Goal: Task Accomplishment & Management: Manage account settings

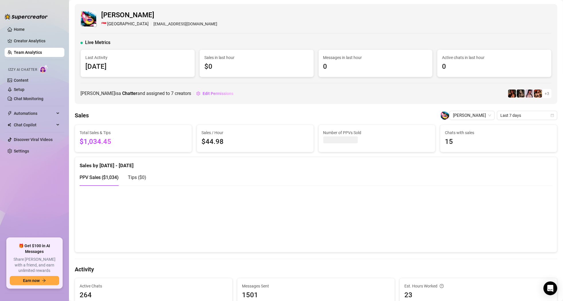
click at [34, 50] on link "Team Analytics" at bounding box center [28, 52] width 28 height 5
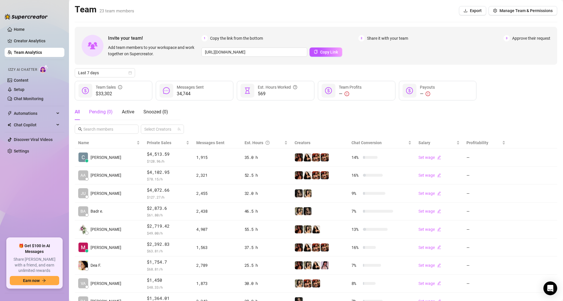
click at [102, 111] on div "Pending ( 0 )" at bounding box center [101, 111] width 24 height 7
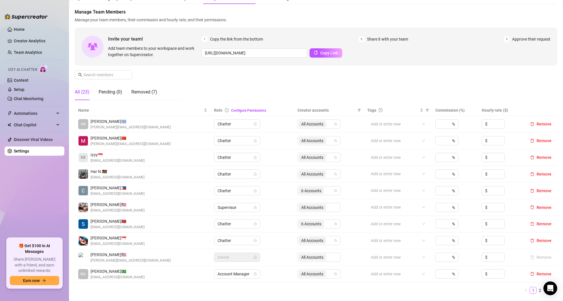
scroll to position [58, 0]
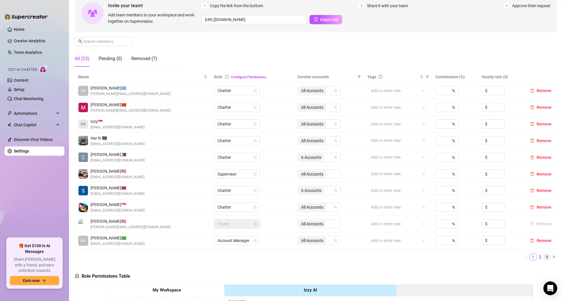
click at [544, 256] on link "3" at bounding box center [547, 257] width 6 height 6
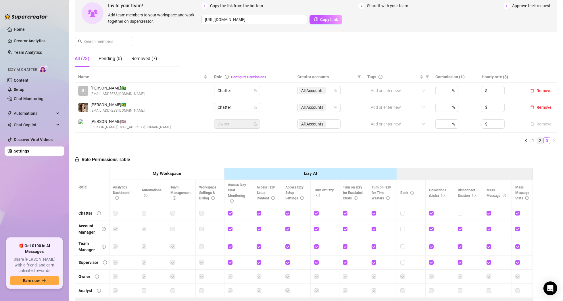
click at [537, 140] on link "2" at bounding box center [540, 140] width 6 height 6
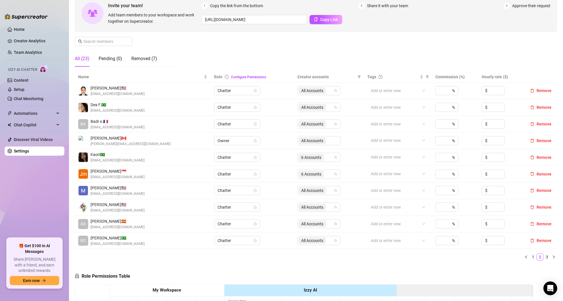
click at [530, 256] on link "1" at bounding box center [533, 257] width 6 height 6
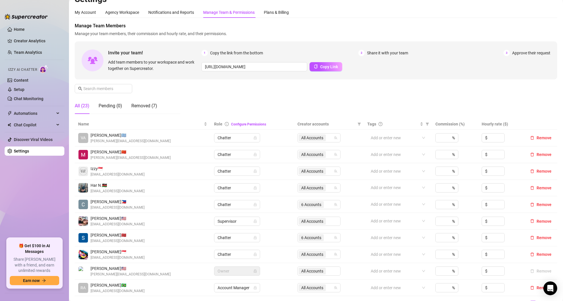
scroll to position [0, 0]
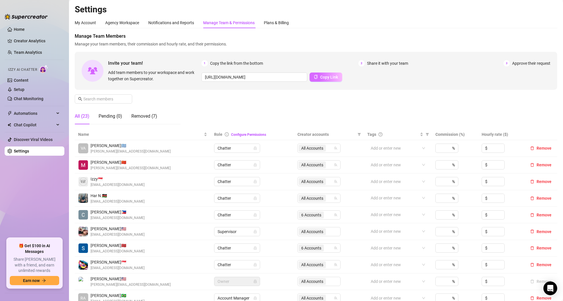
click at [311, 79] on button "Copy Link" at bounding box center [326, 76] width 33 height 9
click at [349, 99] on div "Manage Team Members Manage your team members, their commission and hourly rate,…" at bounding box center [316, 81] width 483 height 96
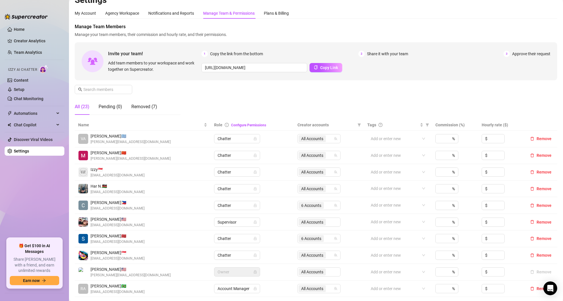
scroll to position [29, 0]
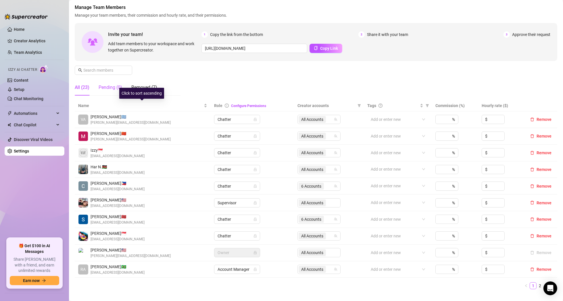
click at [108, 86] on div "Pending (0)" at bounding box center [111, 87] width 24 height 7
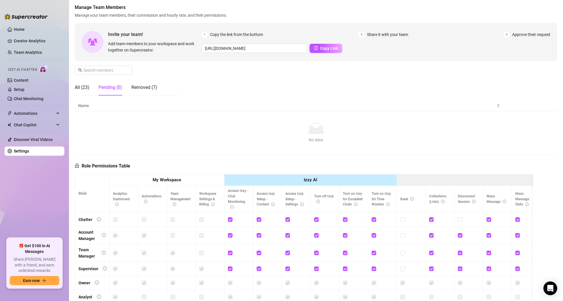
click at [111, 85] on div "Pending (0)" at bounding box center [111, 87] width 24 height 7
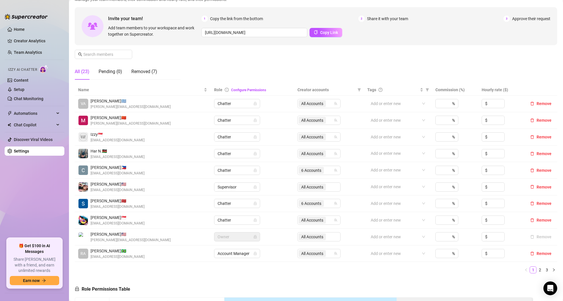
scroll to position [58, 0]
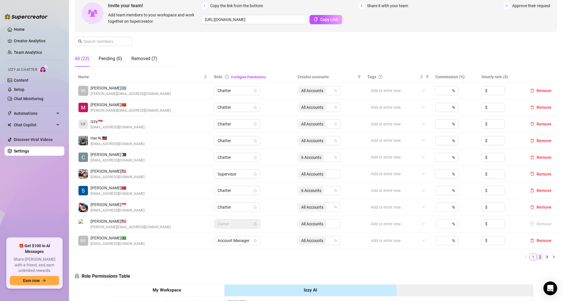
click at [537, 257] on link "2" at bounding box center [540, 257] width 6 height 6
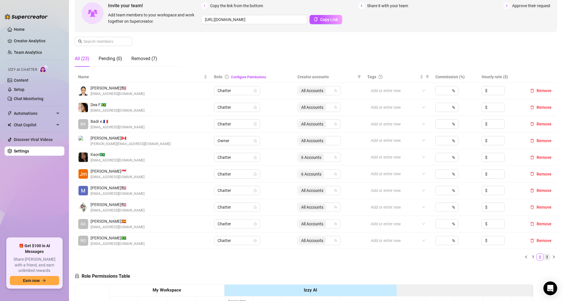
click at [544, 254] on link "3" at bounding box center [547, 257] width 6 height 6
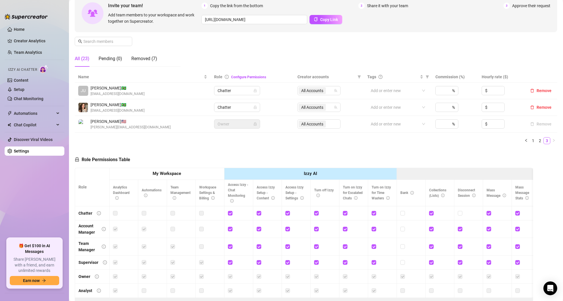
click at [85, 59] on div "All (23)" at bounding box center [82, 58] width 15 height 7
click at [140, 59] on div "Removed (7)" at bounding box center [144, 58] width 26 height 7
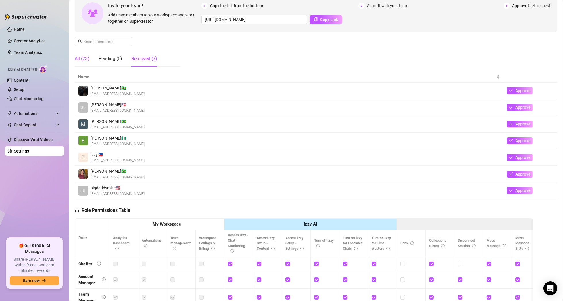
click at [84, 59] on div "All (23)" at bounding box center [82, 58] width 15 height 7
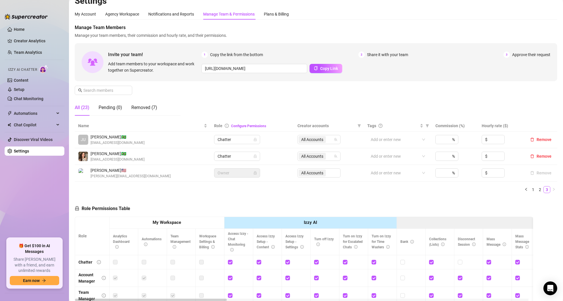
scroll to position [0, 0]
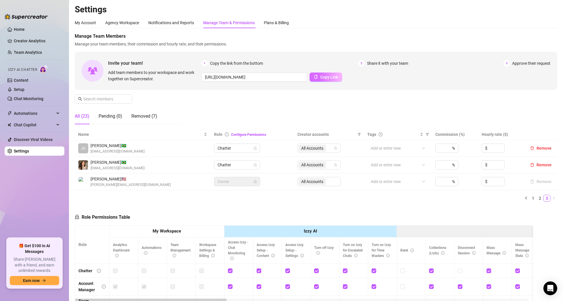
click at [316, 78] on button "Copy Link" at bounding box center [326, 76] width 33 height 9
click at [106, 116] on div "Pending (0)" at bounding box center [111, 116] width 24 height 7
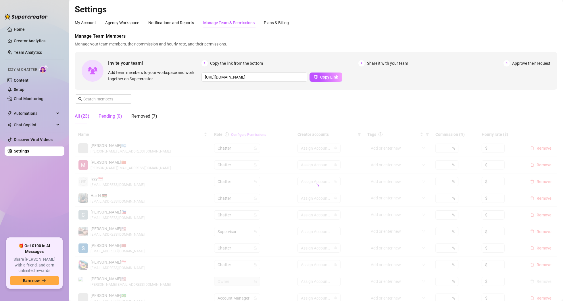
click at [109, 117] on div "Pending (0)" at bounding box center [111, 116] width 24 height 7
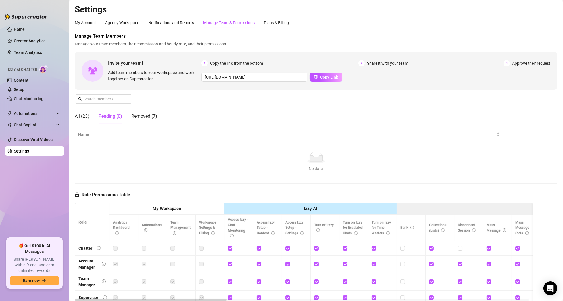
click at [109, 117] on div "Pending (0)" at bounding box center [111, 116] width 24 height 7
click at [78, 115] on div "All (23)" at bounding box center [82, 116] width 15 height 7
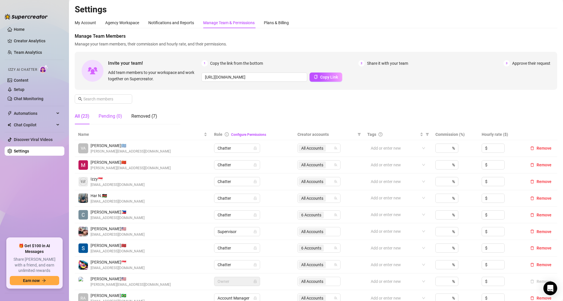
click at [107, 116] on div "Pending (0)" at bounding box center [111, 116] width 24 height 7
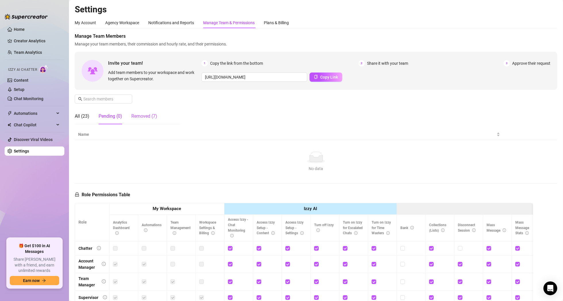
click at [137, 116] on div "Removed (7)" at bounding box center [144, 116] width 26 height 7
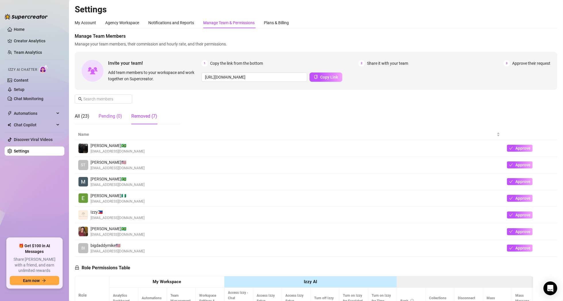
click at [114, 115] on div "Pending (0)" at bounding box center [111, 116] width 24 height 7
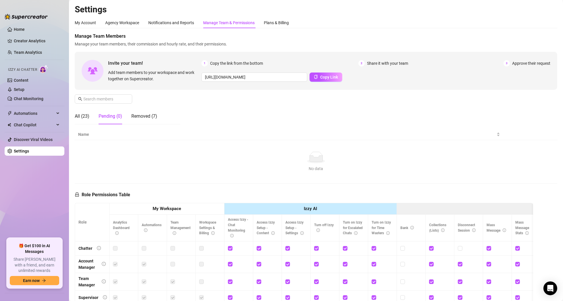
click at [378, 118] on div "Manage Team Members Manage your team members, their commission and hourly rate,…" at bounding box center [316, 81] width 483 height 96
click at [269, 110] on div "Manage Team Members Manage your team members, their commission and hourly rate,…" at bounding box center [316, 81] width 483 height 96
click at [84, 113] on div "All (23)" at bounding box center [82, 116] width 15 height 7
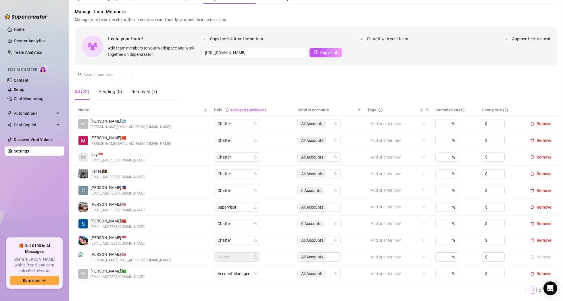
scroll to position [29, 0]
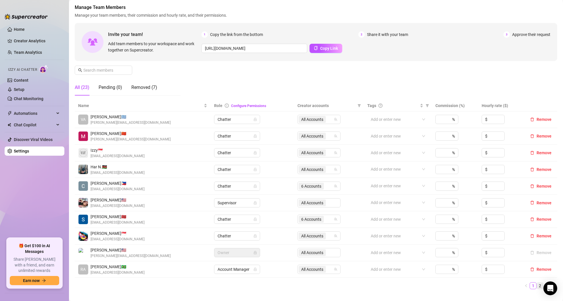
click at [537, 286] on link "2" at bounding box center [540, 285] width 6 height 6
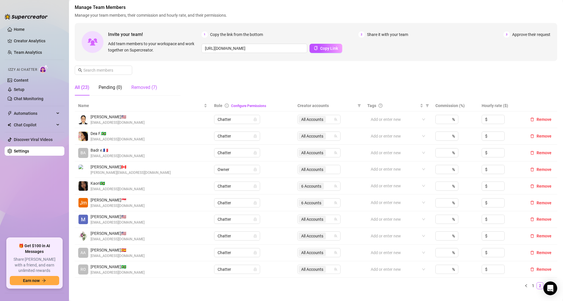
click at [136, 88] on div "Removed (7)" at bounding box center [144, 87] width 26 height 7
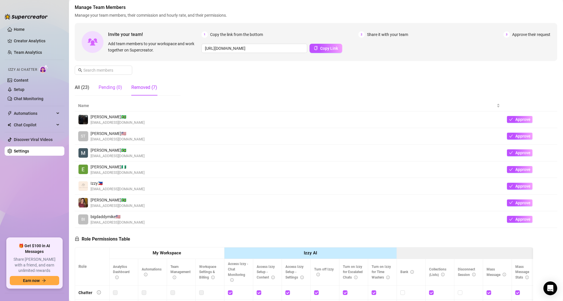
click at [111, 88] on div "Pending (0)" at bounding box center [111, 87] width 24 height 7
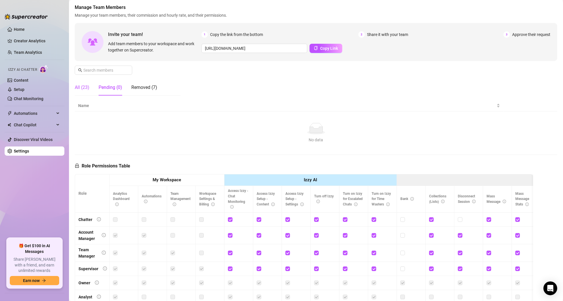
drag, startPoint x: 82, startPoint y: 87, endPoint x: 0, endPoint y: 49, distance: 90.2
click at [83, 87] on div "All (23)" at bounding box center [82, 87] width 15 height 7
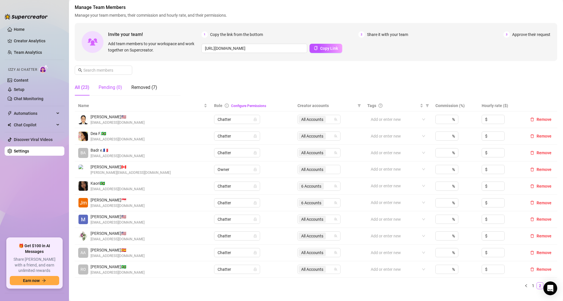
click at [115, 86] on div "Pending (0)" at bounding box center [111, 87] width 24 height 7
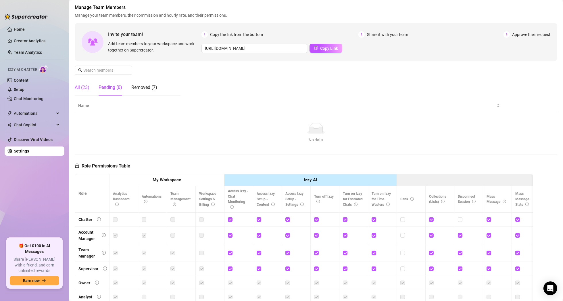
click at [81, 85] on div "All (23)" at bounding box center [82, 87] width 15 height 7
click at [103, 88] on div "Pending (0)" at bounding box center [111, 87] width 24 height 7
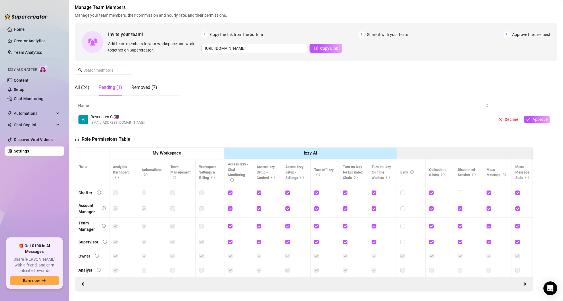
click at [103, 88] on div "Pending (1)" at bounding box center [111, 87] width 24 height 7
click at [528, 119] on button "Approve" at bounding box center [538, 119] width 26 height 7
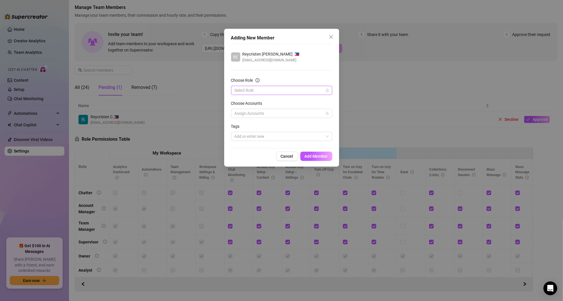
click at [269, 89] on input "Choose Role" at bounding box center [279, 90] width 89 height 9
click at [246, 101] on div "Chatter" at bounding box center [282, 102] width 92 height 6
click at [257, 111] on div at bounding box center [278, 113] width 93 height 8
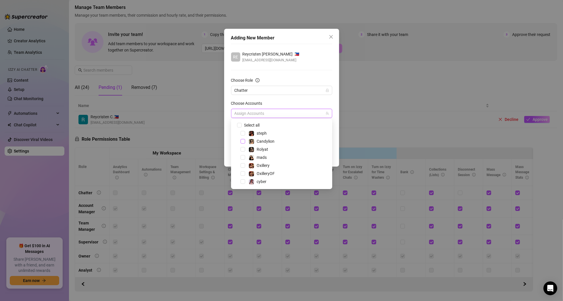
click at [243, 141] on span "Select tree node" at bounding box center [243, 141] width 5 height 5
click at [244, 141] on span "Select tree node" at bounding box center [243, 141] width 5 height 5
click at [243, 165] on span "Select tree node" at bounding box center [243, 165] width 5 height 5
click at [244, 141] on span "Select tree node" at bounding box center [243, 141] width 5 height 5
click at [336, 137] on div "Adding New Member RE Reycristen Celina Ladra 🇵🇭 celinatcmf14@gmail.com Choose R…" at bounding box center [281, 98] width 115 height 138
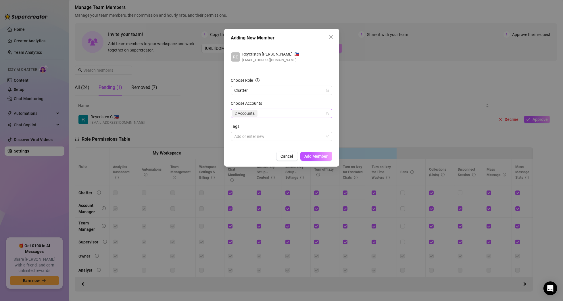
click at [257, 112] on span "2 Accounts" at bounding box center [244, 113] width 25 height 7
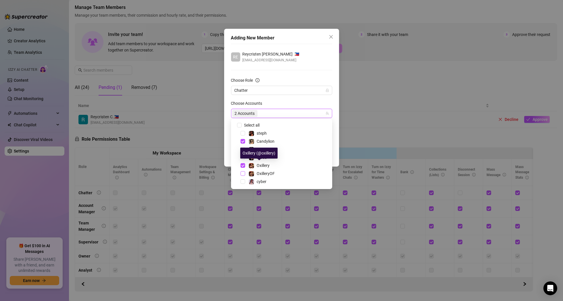
click at [244, 173] on span "Select tree node" at bounding box center [243, 173] width 5 height 5
click at [322, 102] on div "Choose Accounts" at bounding box center [281, 104] width 101 height 9
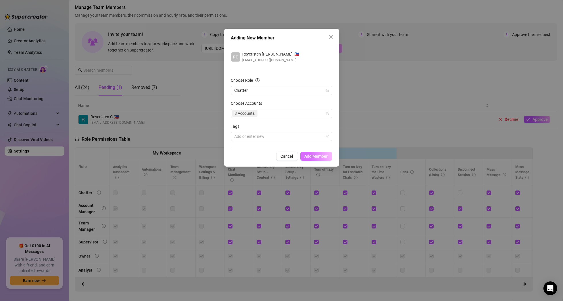
click at [311, 156] on span "Add Member" at bounding box center [316, 156] width 23 height 5
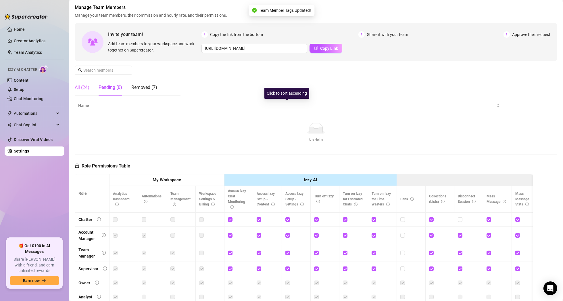
click at [87, 91] on div "All (24)" at bounding box center [82, 87] width 15 height 16
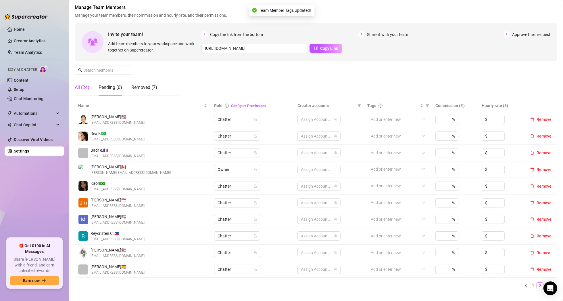
click at [87, 91] on div "All (24)" at bounding box center [82, 87] width 15 height 16
click at [530, 285] on link "1" at bounding box center [533, 285] width 6 height 6
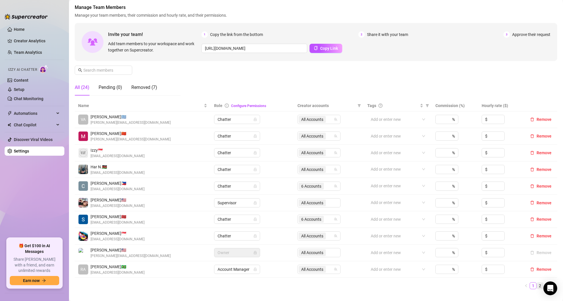
click at [537, 284] on link "2" at bounding box center [540, 285] width 6 height 6
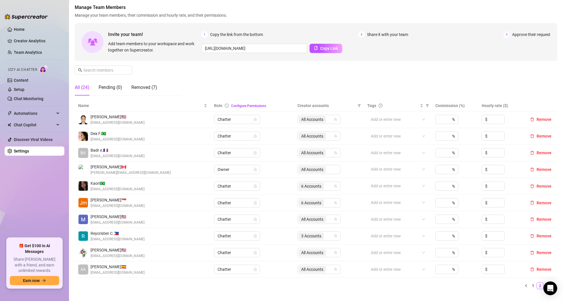
click at [544, 285] on link "3" at bounding box center [547, 285] width 6 height 6
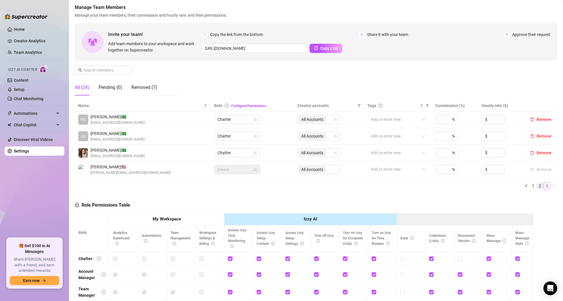
click at [537, 183] on link "2" at bounding box center [540, 186] width 6 height 6
